Goal: Task Accomplishment & Management: Use online tool/utility

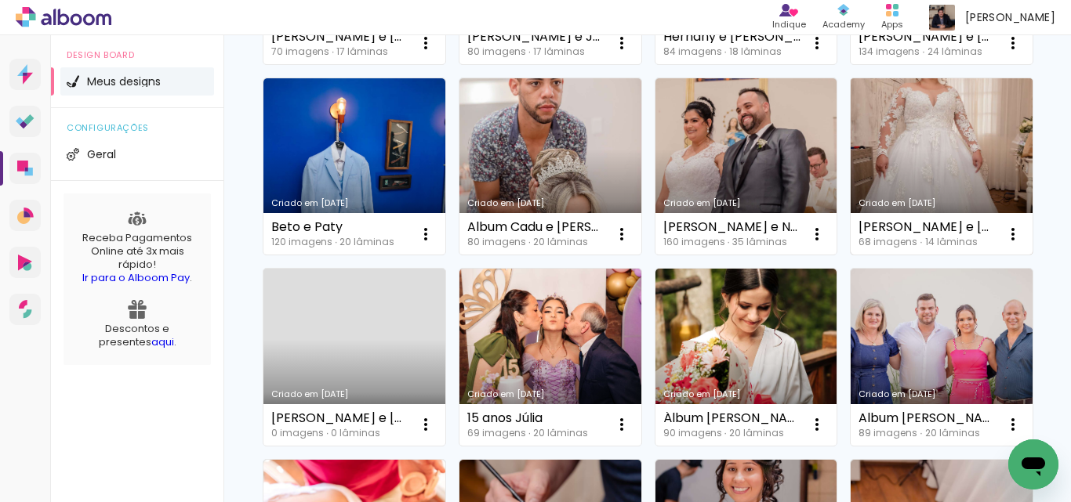
scroll to position [392, 0]
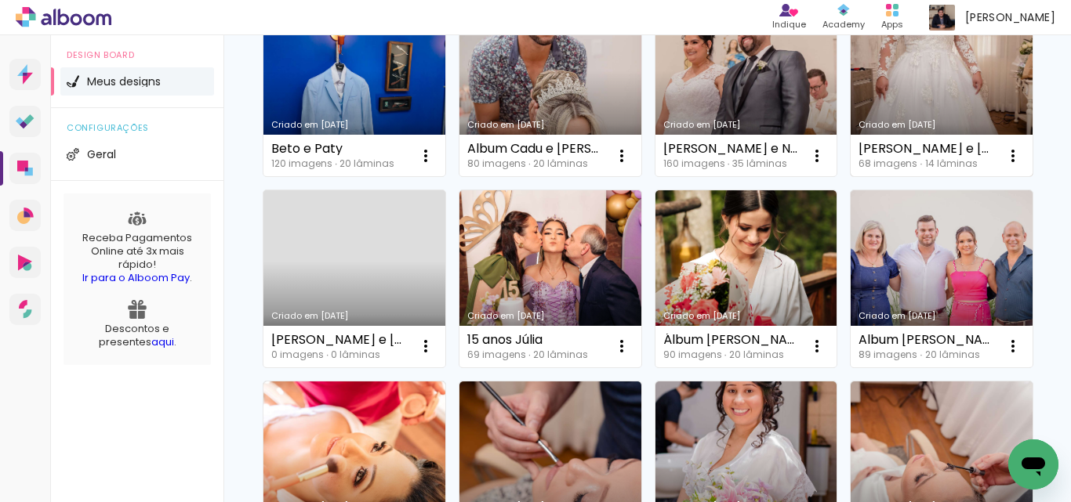
click at [850, 177] on link "Criado em [DATE]" at bounding box center [941, 88] width 182 height 177
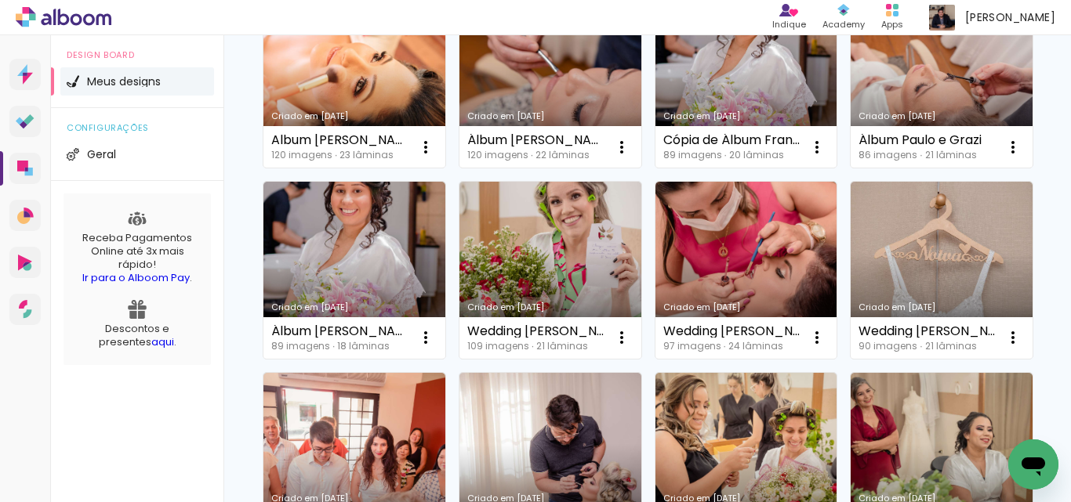
scroll to position [784, 0]
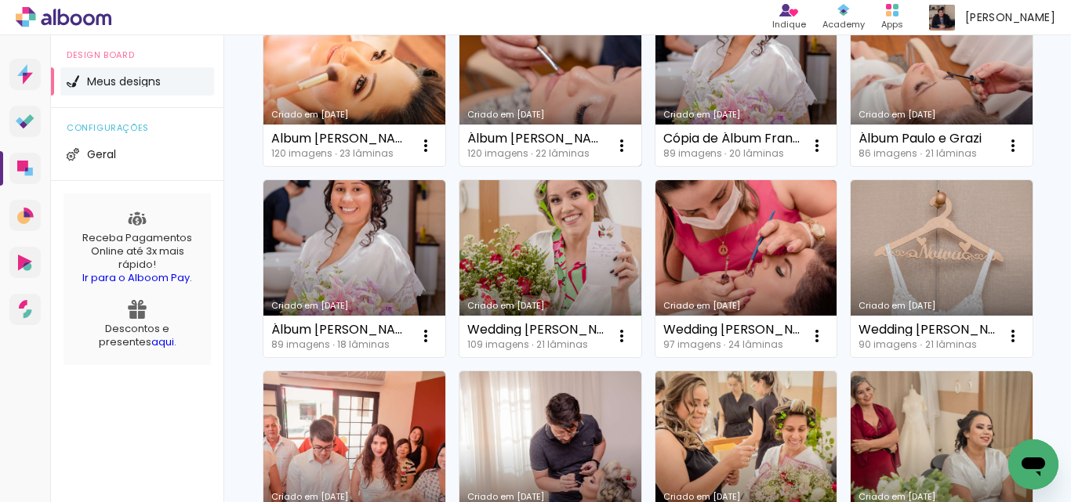
click at [546, 167] on link "Criado em [DATE]" at bounding box center [550, 78] width 182 height 177
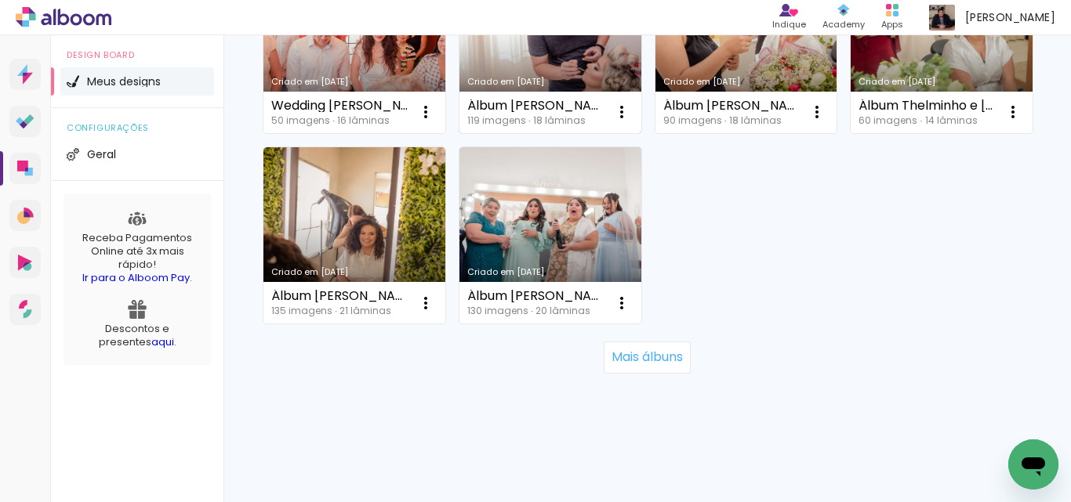
scroll to position [1254, 0]
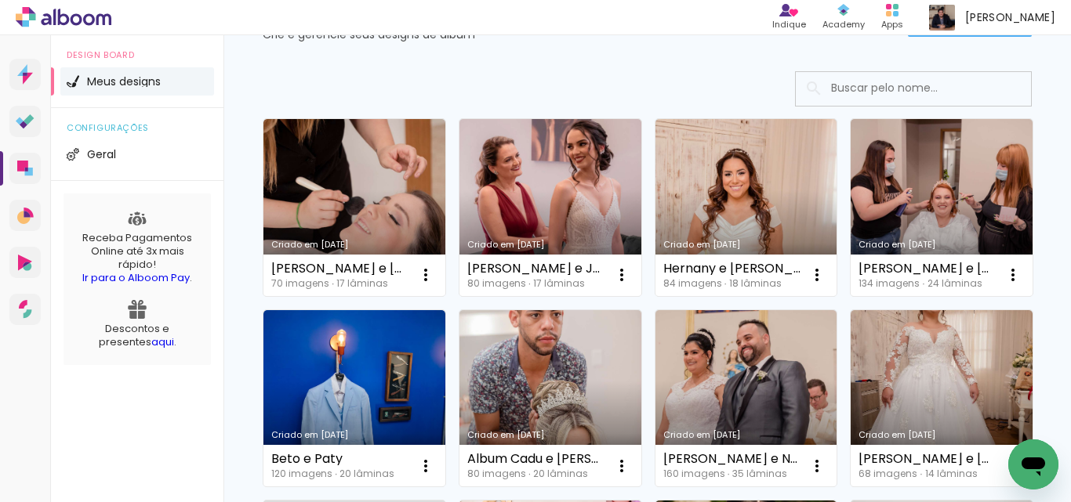
scroll to position [78, 0]
